Goal: Navigation & Orientation: Find specific page/section

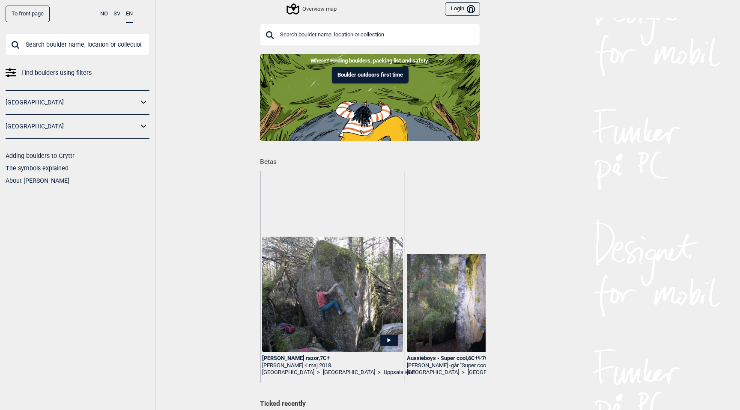
click at [134, 98] on link "[GEOGRAPHIC_DATA]" at bounding box center [72, 102] width 133 height 12
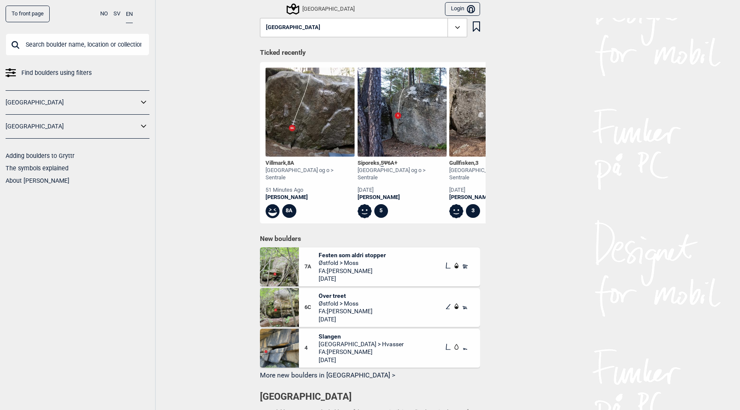
click at [146, 101] on icon at bounding box center [143, 102] width 11 height 12
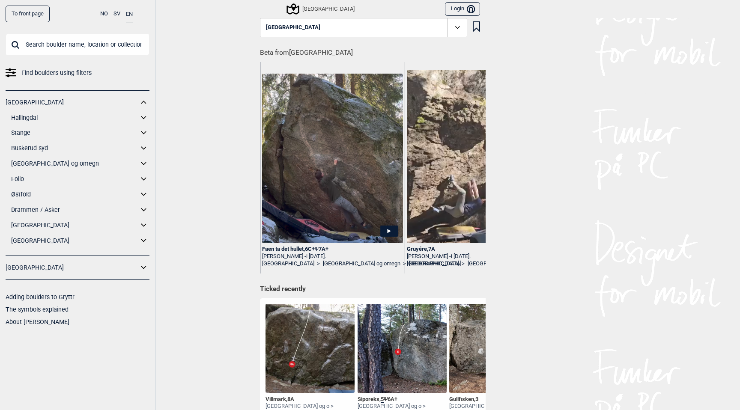
click at [143, 163] on icon at bounding box center [143, 163] width 11 height 12
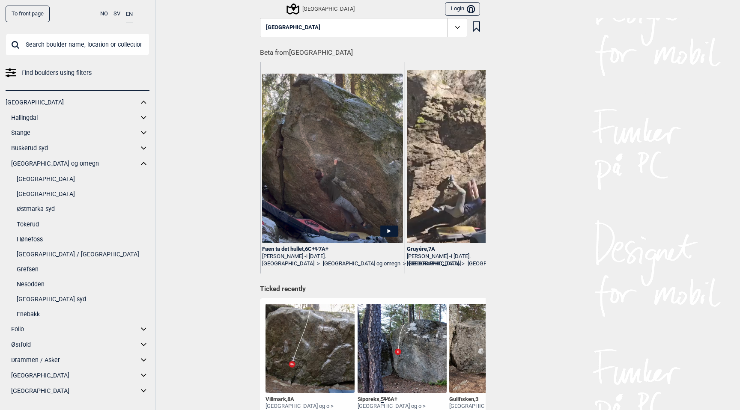
scroll to position [15, 0]
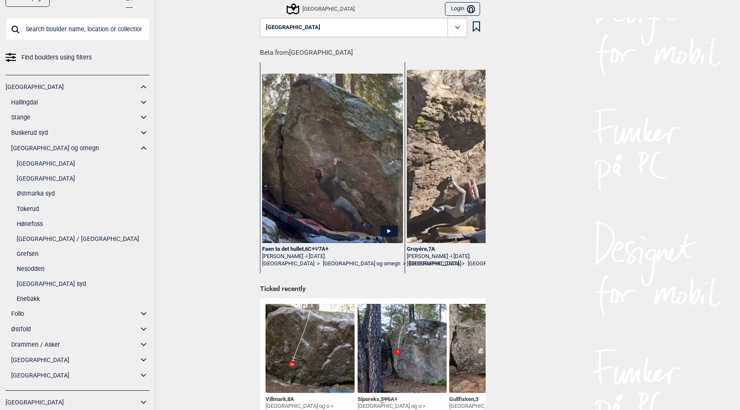
click at [36, 256] on link "Grefsen" at bounding box center [83, 254] width 133 height 12
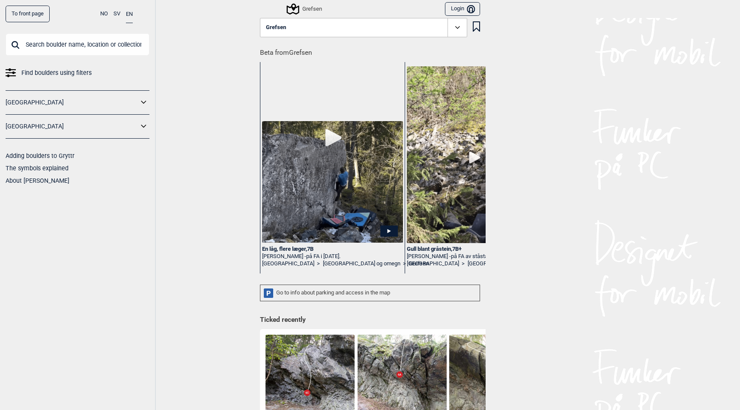
click at [143, 99] on icon at bounding box center [143, 102] width 11 height 12
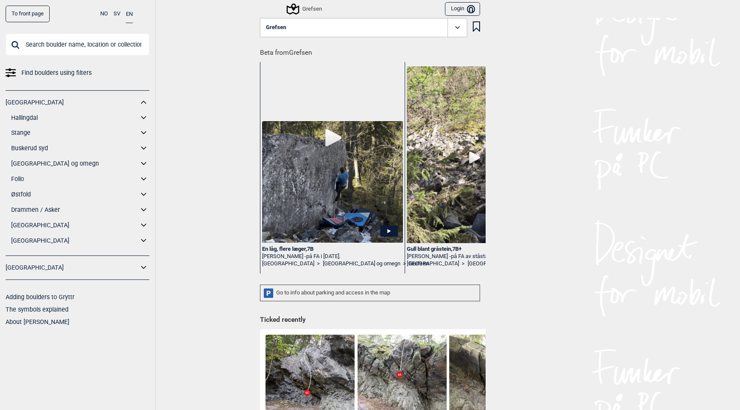
click at [144, 163] on icon at bounding box center [143, 163] width 5 height 3
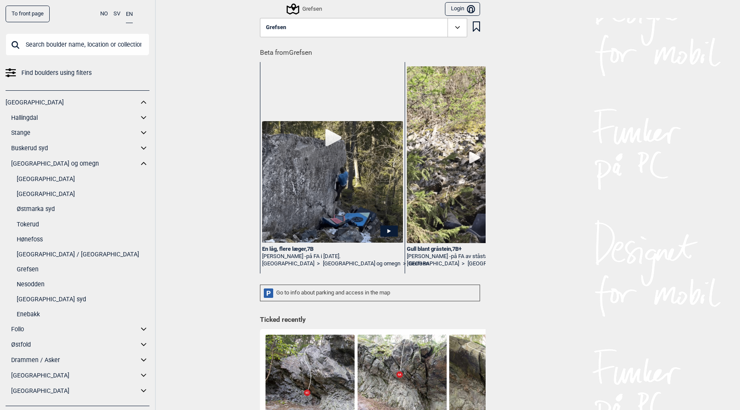
click at [48, 207] on link "Østmarka syd" at bounding box center [83, 209] width 133 height 12
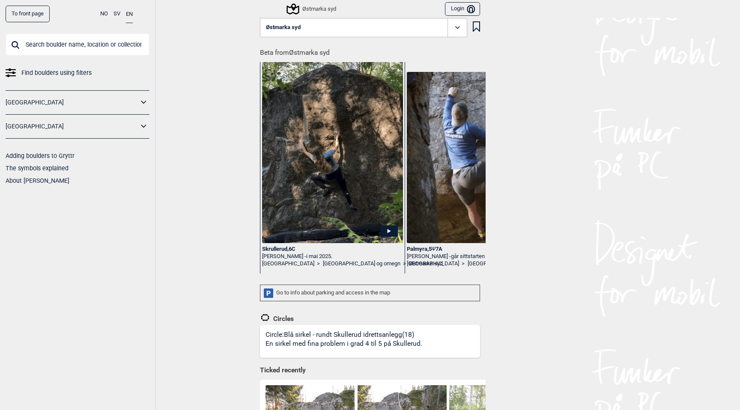
click at [144, 100] on icon at bounding box center [143, 102] width 11 height 12
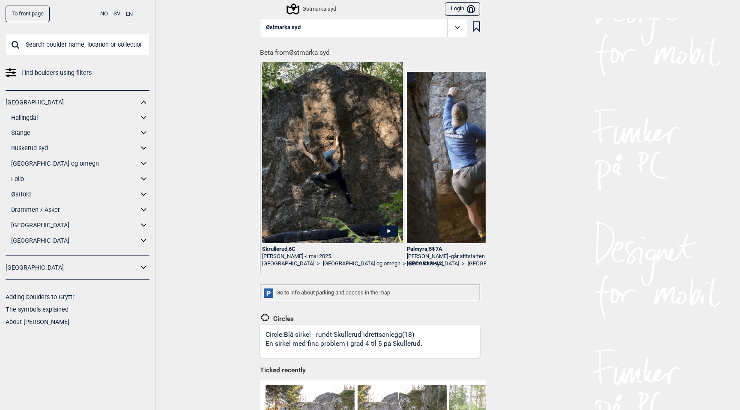
click at [146, 163] on icon at bounding box center [143, 163] width 11 height 12
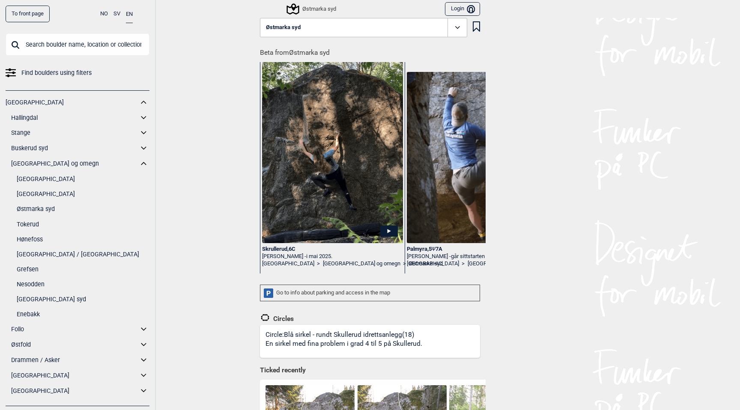
click at [35, 300] on link "[GEOGRAPHIC_DATA] syd" at bounding box center [83, 299] width 133 height 12
